Goal: Task Accomplishment & Management: Complete application form

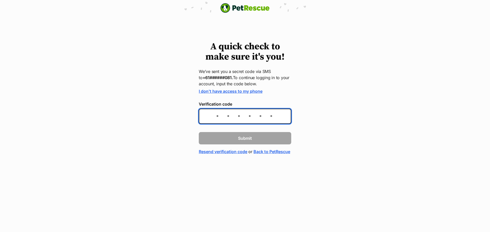
click at [214, 115] on input "Verification code" at bounding box center [245, 116] width 93 height 15
type input "846693"
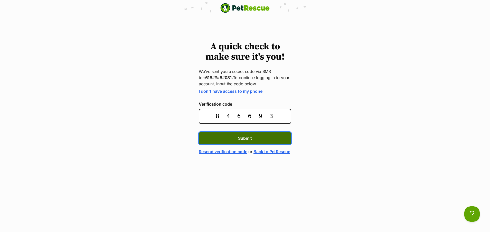
click at [263, 140] on button "Submit" at bounding box center [245, 138] width 93 height 12
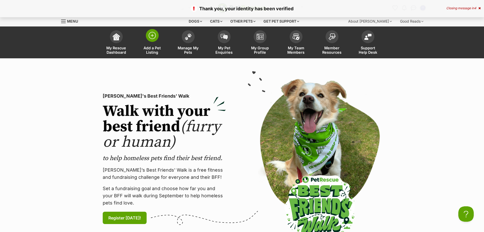
click at [154, 40] on span at bounding box center [152, 35] width 13 height 13
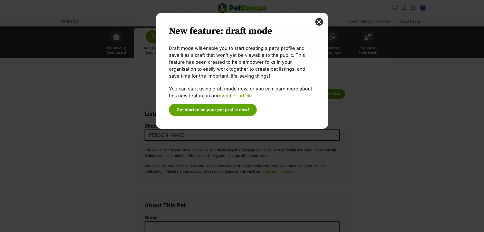
click at [257, 140] on div "New feature: draft mode Draft mode will enable you to start creating a pet’s pr…" at bounding box center [242, 116] width 180 height 206
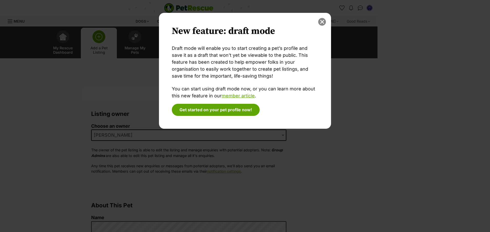
click at [320, 24] on button "close" at bounding box center [322, 22] width 8 height 8
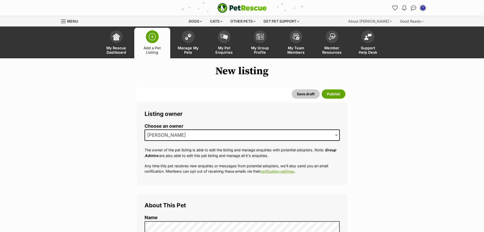
drag, startPoint x: 233, startPoint y: 133, endPoint x: 234, endPoint y: 129, distance: 3.6
click at [234, 129] on li "Choose an owner Tanya Barker" at bounding box center [242, 134] width 195 height 21
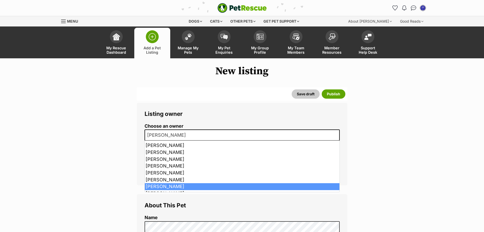
click at [231, 134] on span "[PERSON_NAME]" at bounding box center [242, 135] width 195 height 11
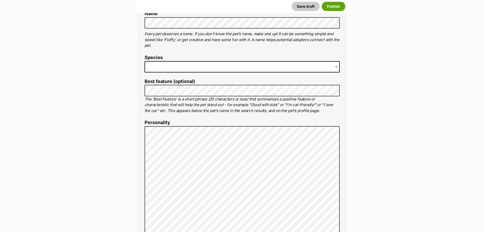
scroll to position [196, 0]
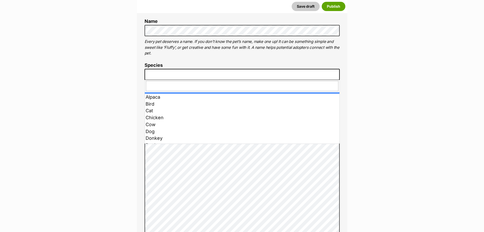
click at [189, 71] on span at bounding box center [242, 74] width 195 height 11
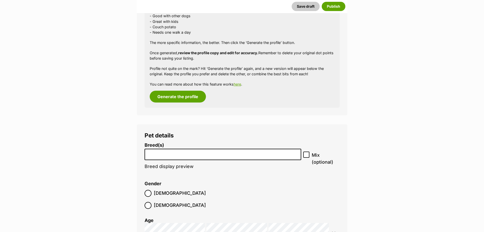
scroll to position [501, 0]
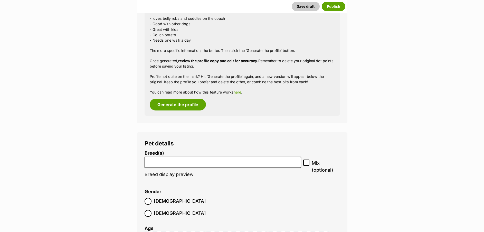
click at [240, 157] on span at bounding box center [223, 163] width 157 height 12
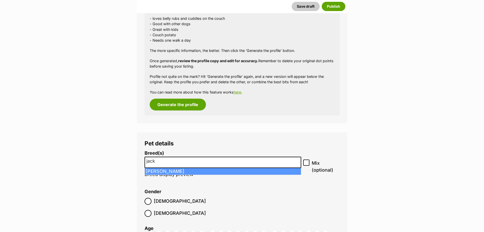
type input "jack"
select select "118"
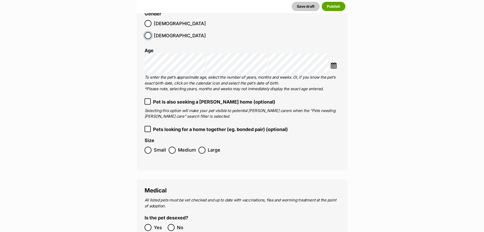
scroll to position [688, 0]
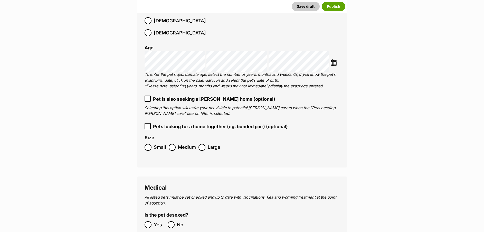
click at [335, 59] on img at bounding box center [334, 62] width 6 height 6
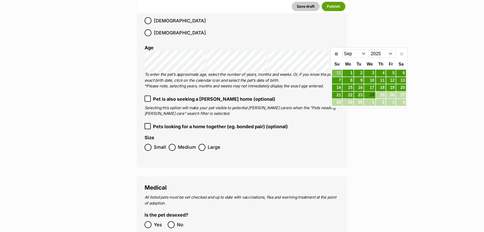
click at [391, 55] on select "2015 2016 2017 2018 2019 2020 2021 2022 2023 2024 2025" at bounding box center [383, 54] width 26 height 8
click at [364, 55] on select "Jan Feb Mar Apr May Jun Jul Aug Sep Oct Nov Dec" at bounding box center [356, 54] width 26 height 8
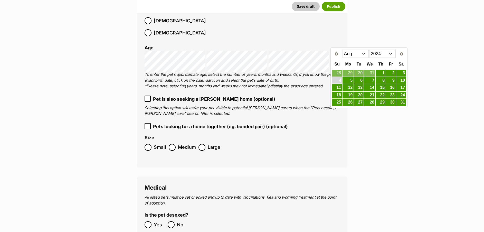
click at [340, 79] on link "4" at bounding box center [337, 80] width 10 height 6
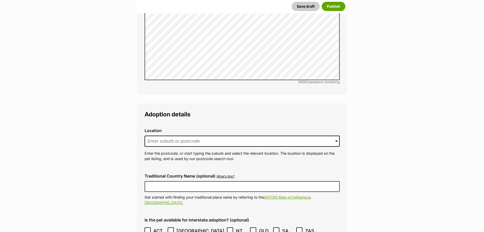
scroll to position [1102, 0]
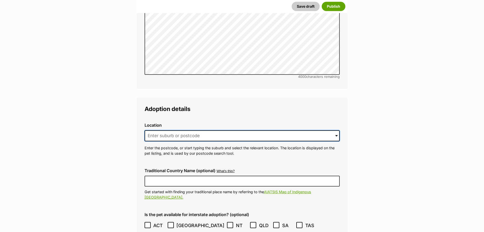
click at [263, 130] on input at bounding box center [242, 135] width 195 height 11
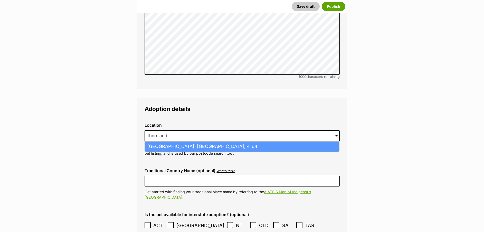
click at [246, 142] on li "Thornlands, Queensland, 4164" at bounding box center [242, 147] width 195 height 10
type input "Thornlands, Queensland, 4164"
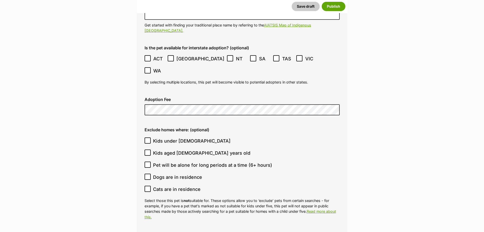
scroll to position [1291, 0]
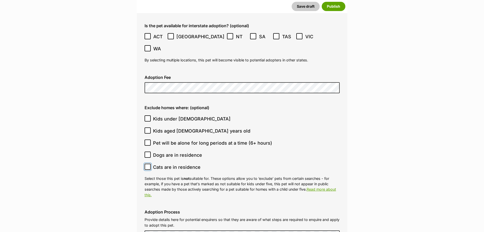
click at [150, 164] on input "Cats are in residence" at bounding box center [148, 167] width 6 height 6
checkbox input "true"
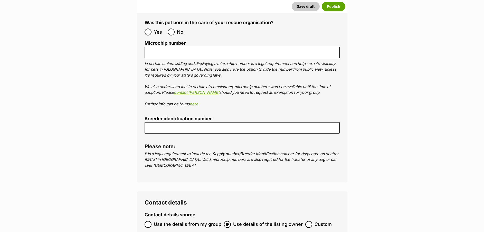
scroll to position [1630, 0]
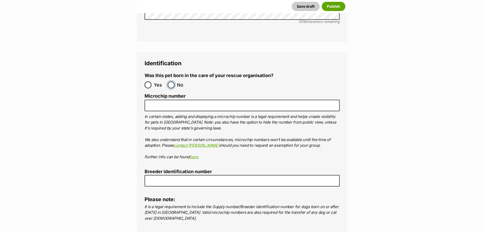
click at [172, 81] on input "No" at bounding box center [171, 84] width 7 height 7
radio input "true"
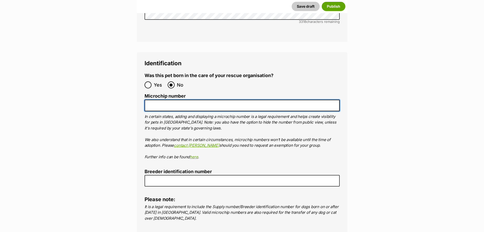
click at [175, 100] on input "Microchip number" at bounding box center [242, 106] width 195 height 12
paste input "953010006878587"
type input "953010006878587"
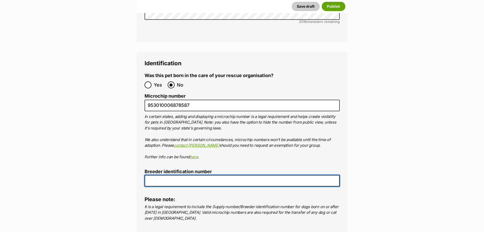
click at [162, 175] on input "Breeder identification number" at bounding box center [242, 181] width 195 height 12
type input "0013147113896"
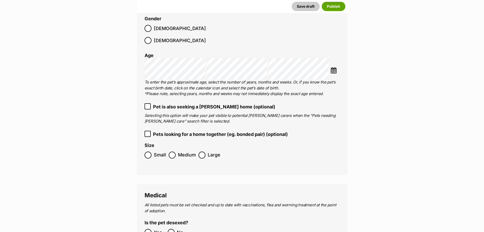
scroll to position [622, 0]
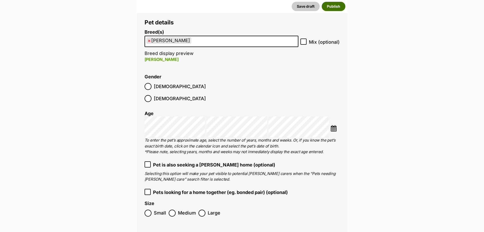
click at [337, 8] on button "Publish" at bounding box center [334, 6] width 24 height 9
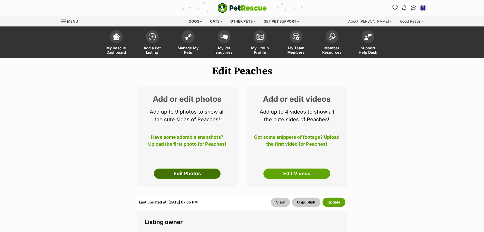
click at [191, 177] on link "Edit Photos" at bounding box center [187, 174] width 67 height 10
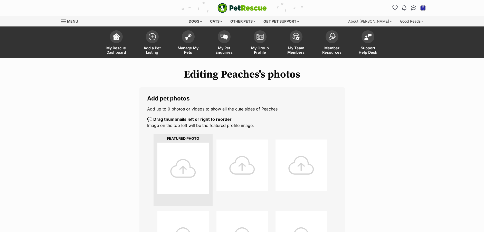
click at [185, 160] on div at bounding box center [183, 168] width 51 height 51
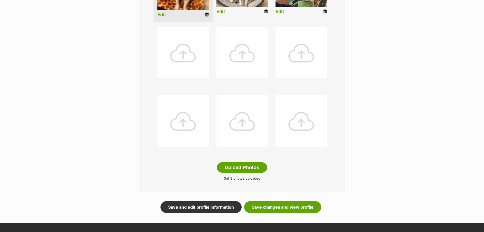
scroll to position [186, 0]
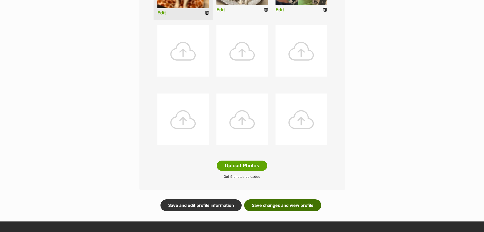
click at [283, 203] on link "Save changes and view profile" at bounding box center [282, 205] width 77 height 12
